Goal: Check status

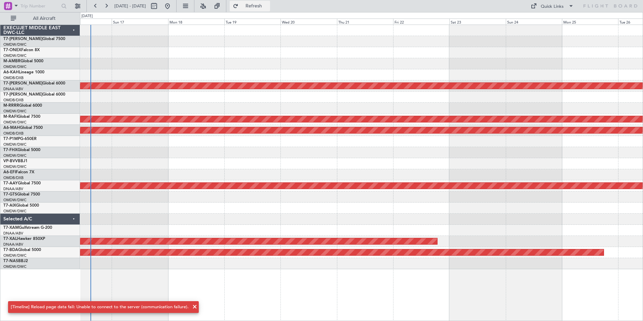
click at [261, 3] on button "Refresh" at bounding box center [250, 6] width 40 height 11
click at [268, 6] on span "Refresh" at bounding box center [254, 6] width 28 height 5
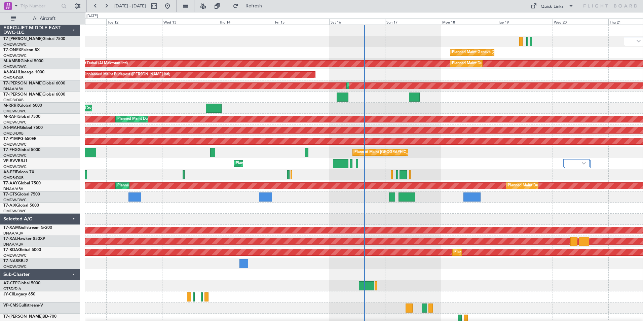
scroll to position [26, 0]
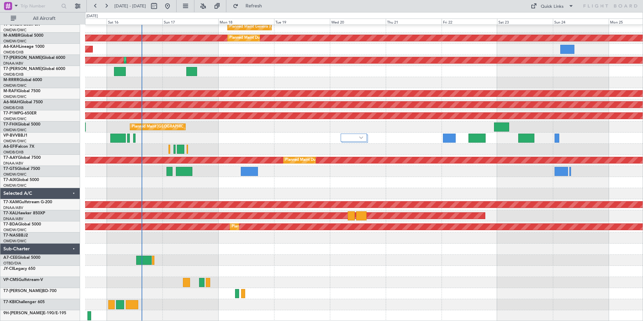
click at [348, 269] on div "Planned Maint Dubai (Al Maktoum Intl) Planned Maint Geneva ([GEOGRAPHIC_DATA]) …" at bounding box center [363, 160] width 557 height 322
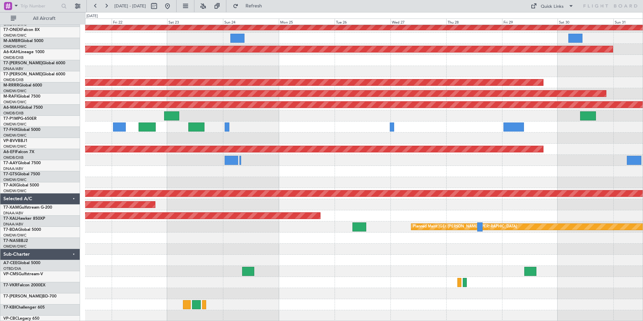
scroll to position [37, 0]
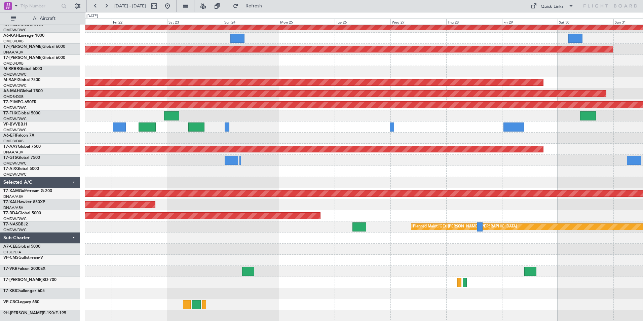
click at [281, 289] on div at bounding box center [363, 293] width 557 height 11
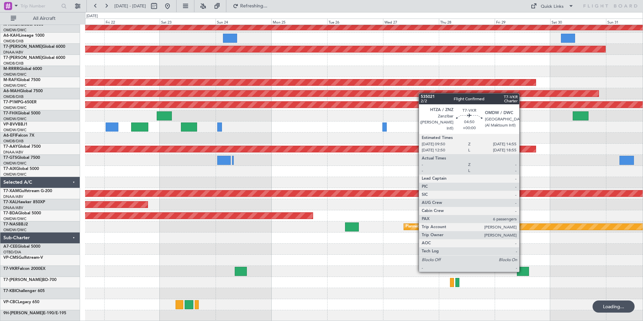
scroll to position [0, 0]
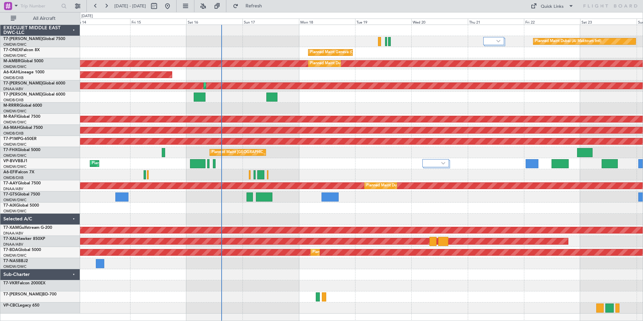
click at [593, 276] on div "Planned Maint Dubai (Al Maktoum Intl) Planned Maint Geneva ([GEOGRAPHIC_DATA]) …" at bounding box center [361, 169] width 563 height 288
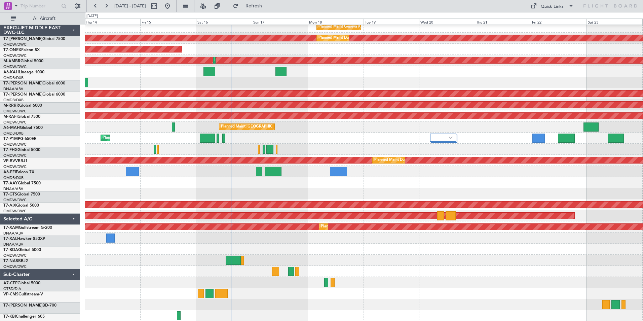
scroll to position [26, 0]
